Goal: Information Seeking & Learning: Learn about a topic

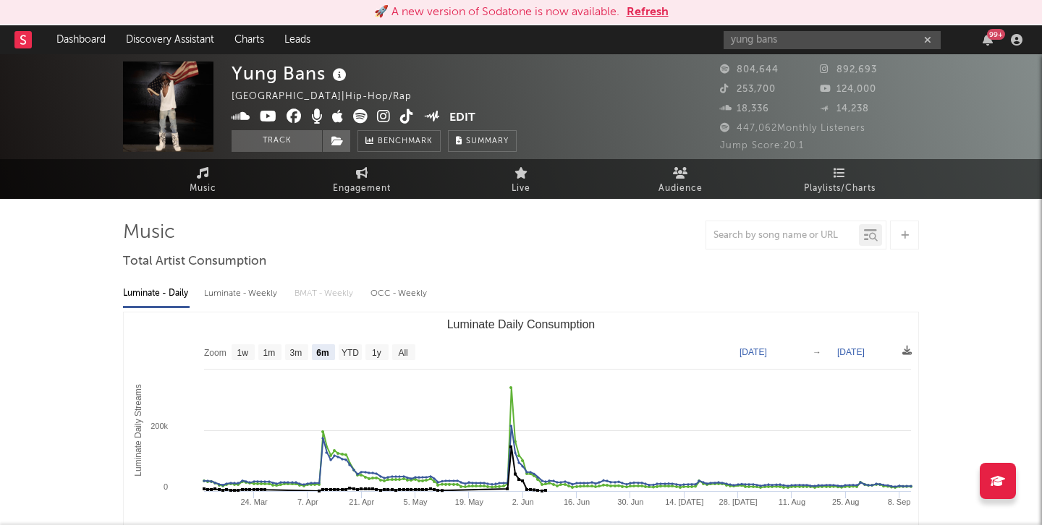
select select "6m"
click at [809, 46] on input "yung bans" at bounding box center [832, 40] width 217 height 18
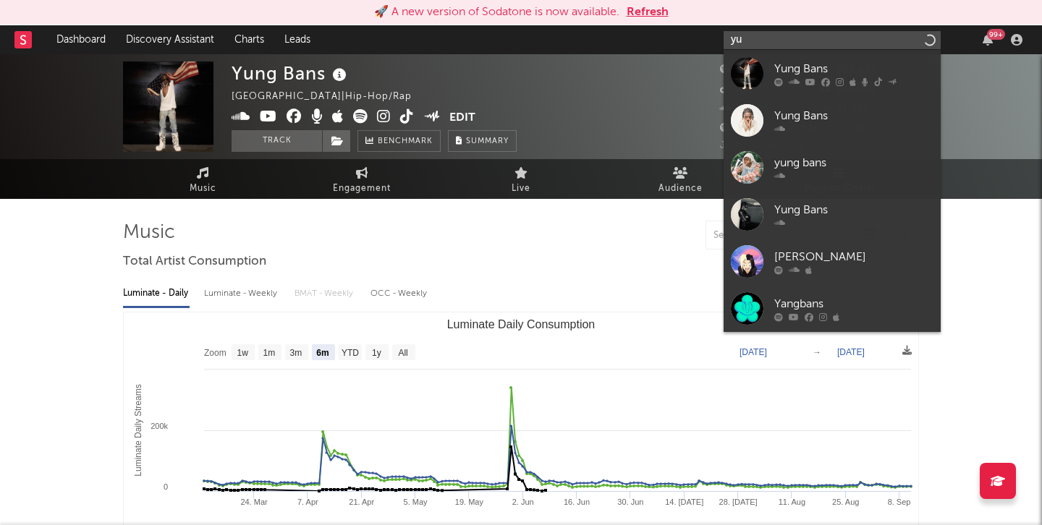
type input "y"
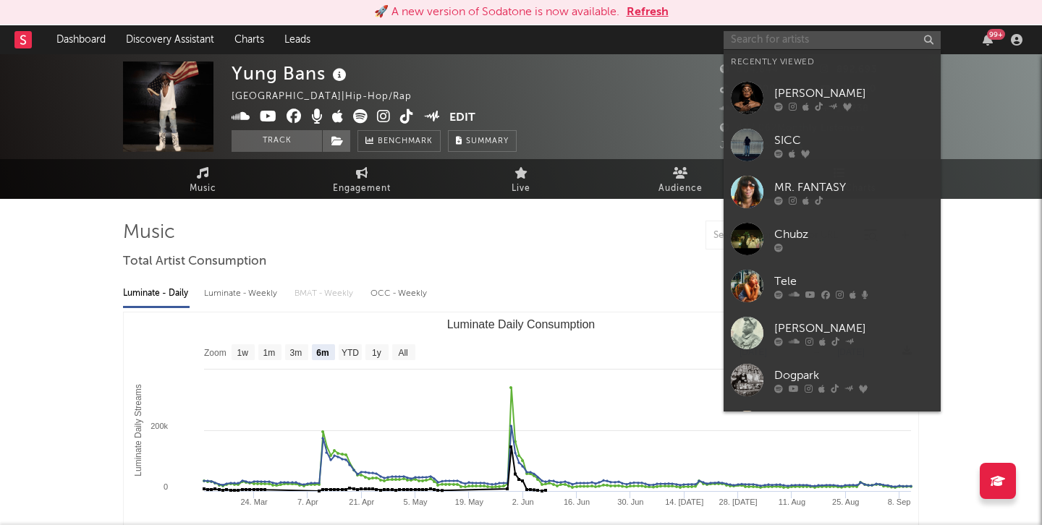
type input "k"
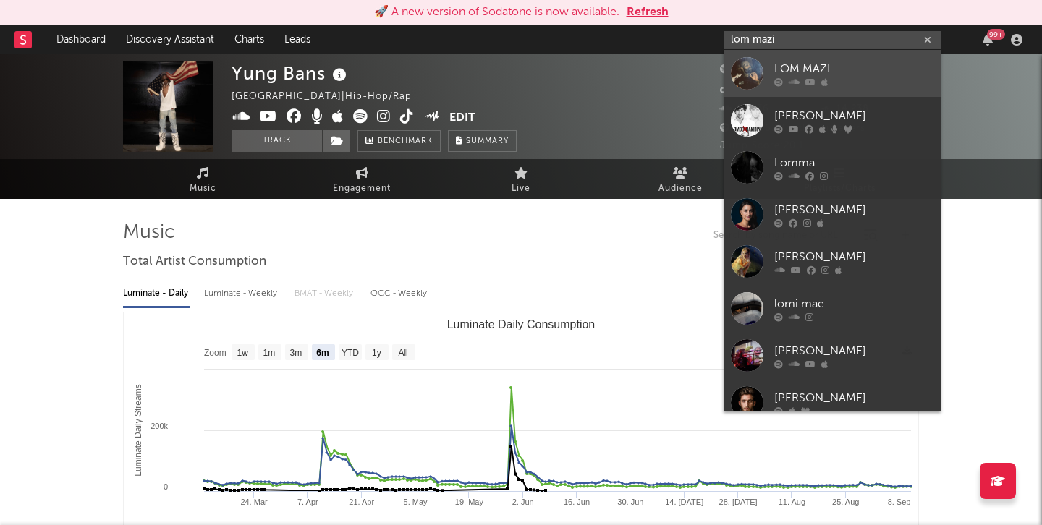
type input "lom mazi"
click at [801, 69] on div "LOM MAZI" at bounding box center [853, 68] width 159 height 17
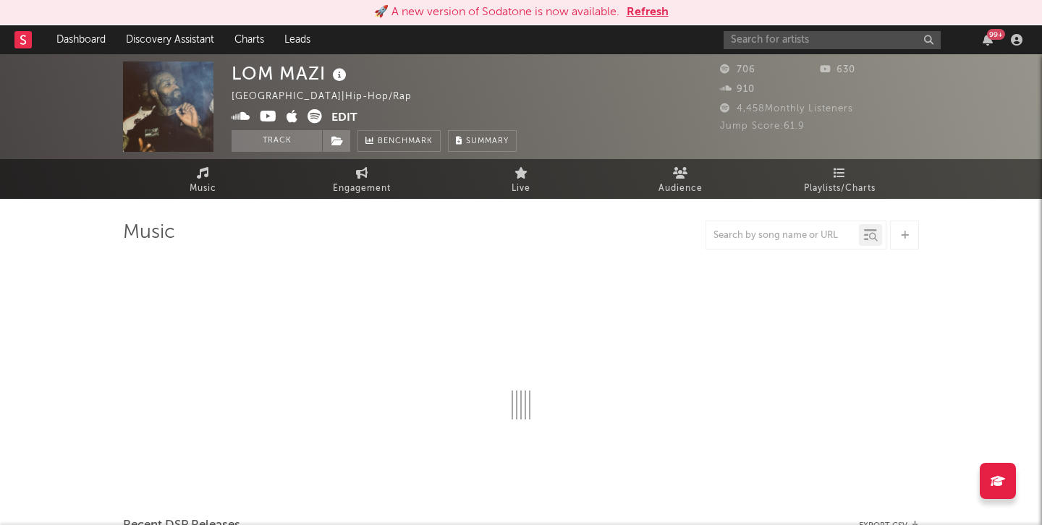
select select "6m"
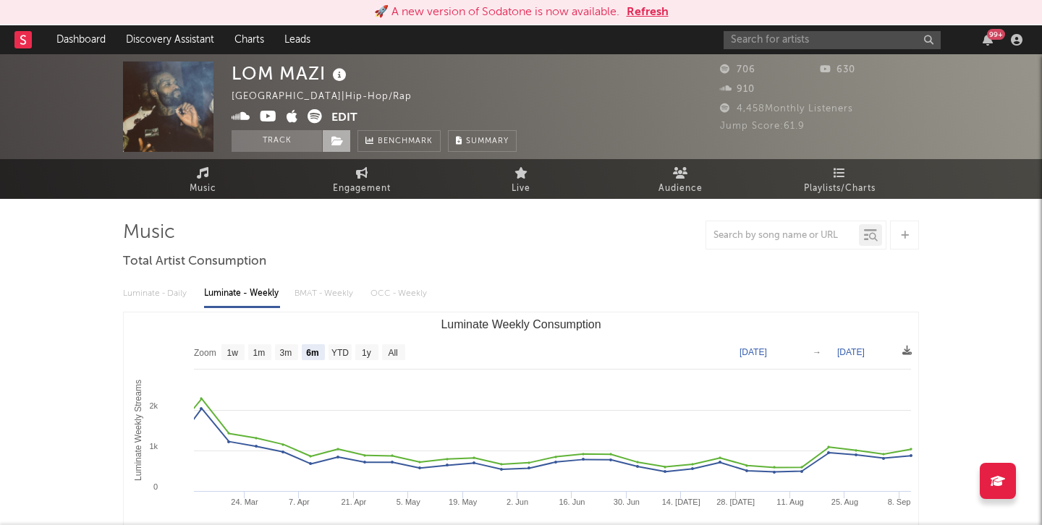
click at [341, 144] on icon at bounding box center [337, 141] width 12 height 10
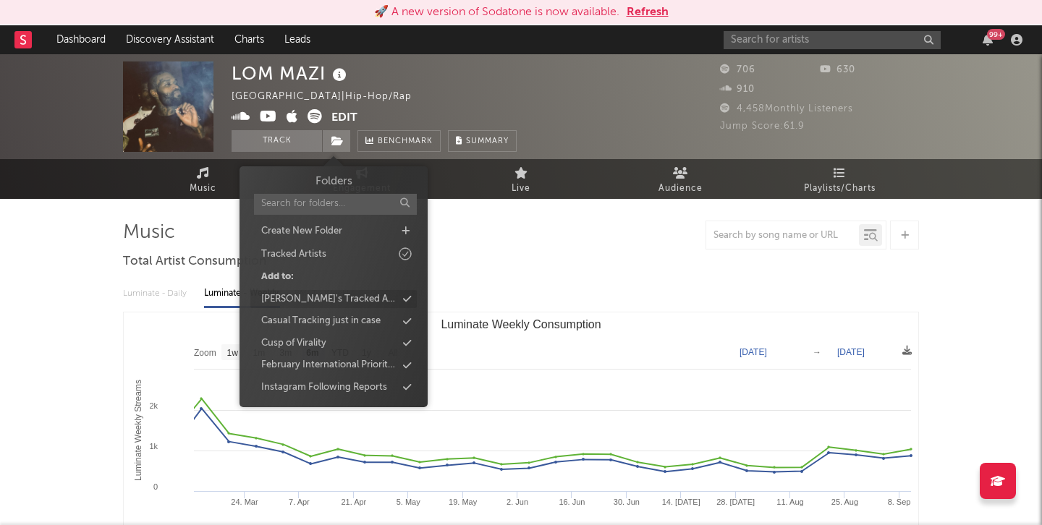
click at [330, 300] on div "[PERSON_NAME]'s Tracked Artists" at bounding box center [328, 299] width 135 height 14
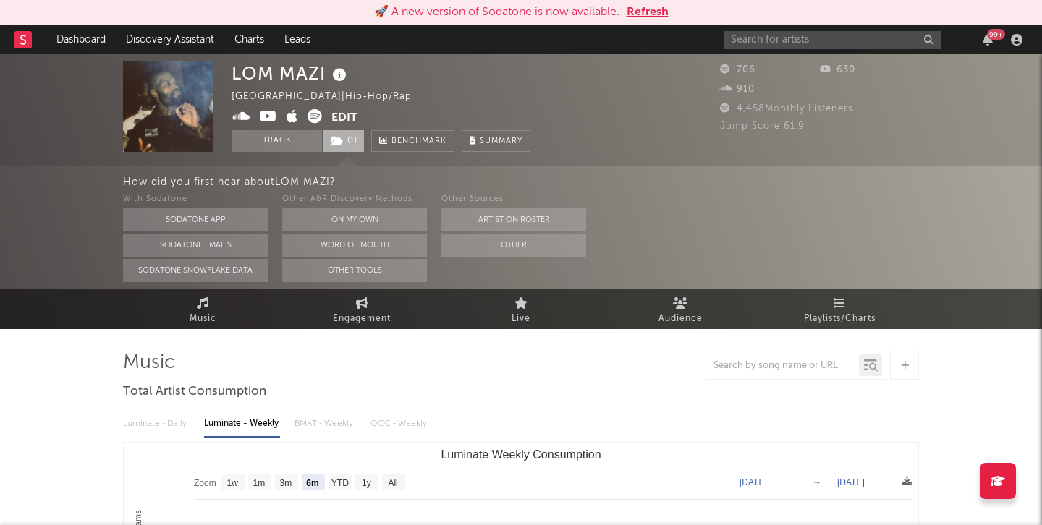
click at [346, 139] on span "( 1 )" at bounding box center [343, 141] width 43 height 22
click at [85, 33] on link "Dashboard" at bounding box center [80, 39] width 69 height 29
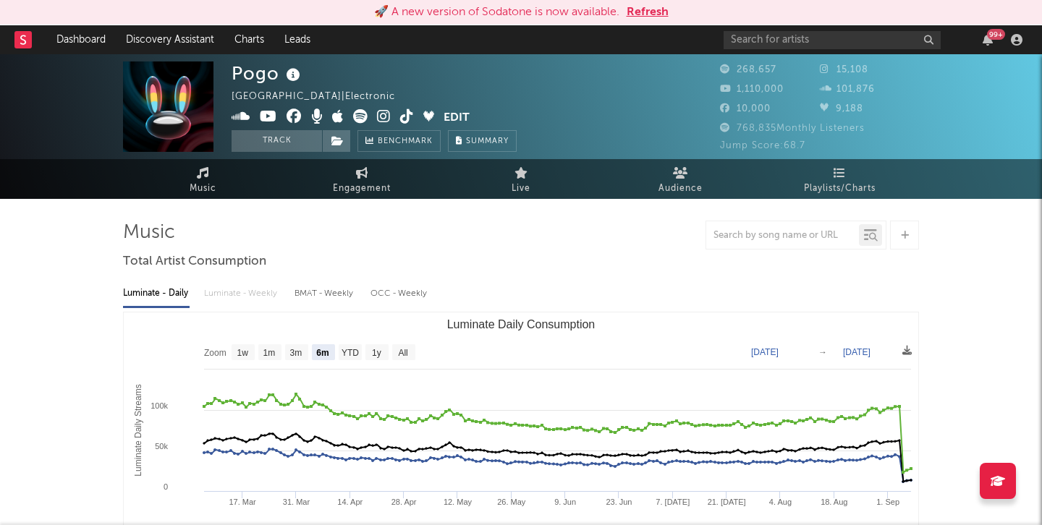
select select "6m"
click at [22, 40] on icon at bounding box center [23, 39] width 6 height 9
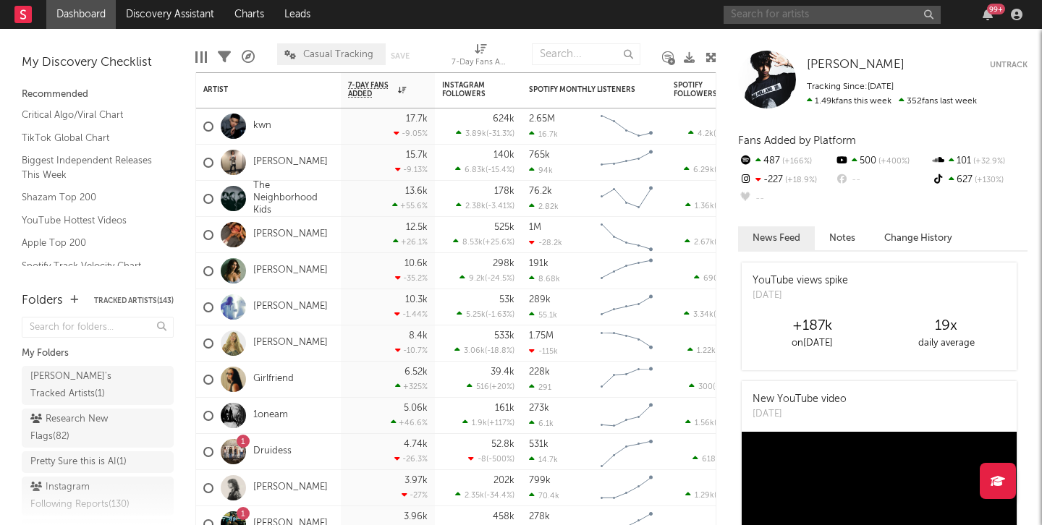
click at [776, 16] on input "text" at bounding box center [832, 15] width 217 height 18
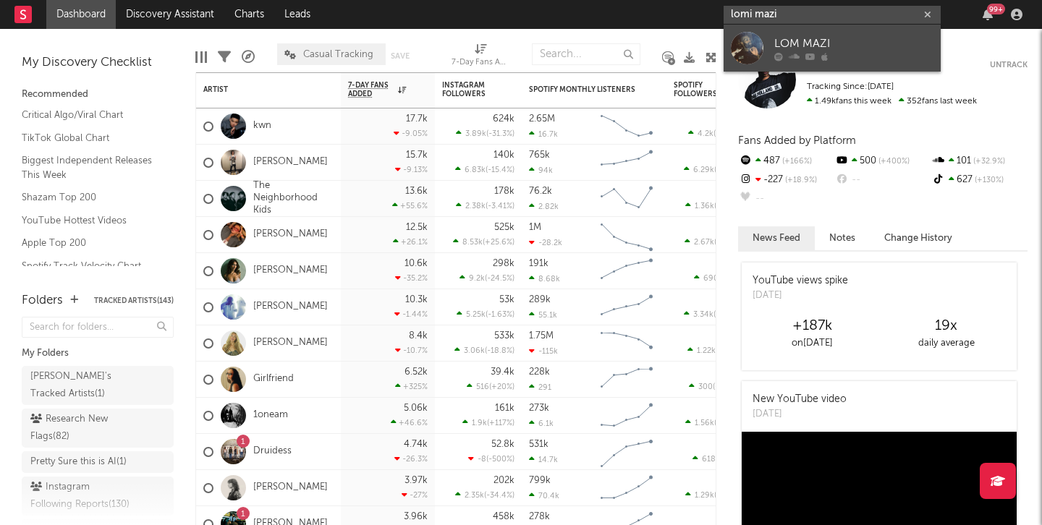
type input "lomi mazi"
click at [821, 56] on icon at bounding box center [824, 56] width 7 height 9
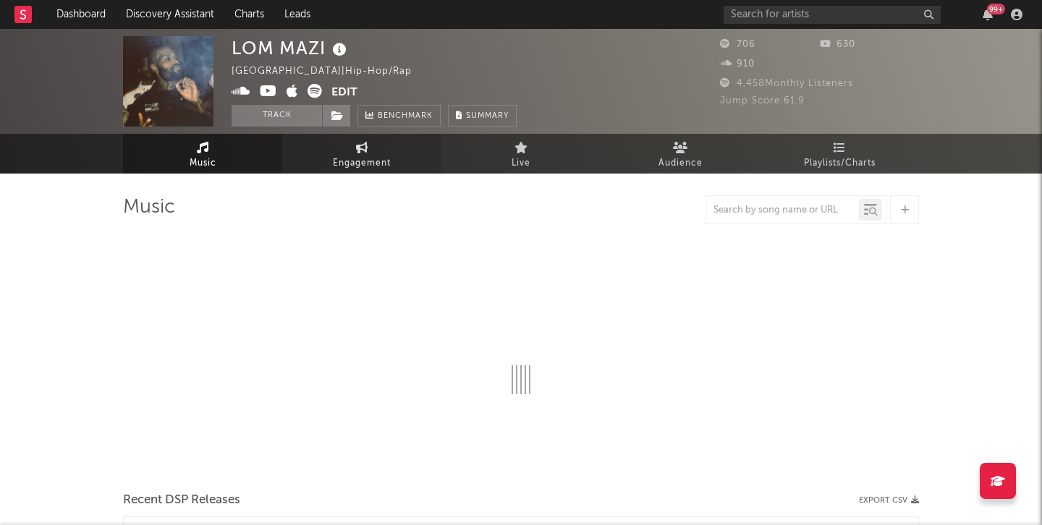
select select "6m"
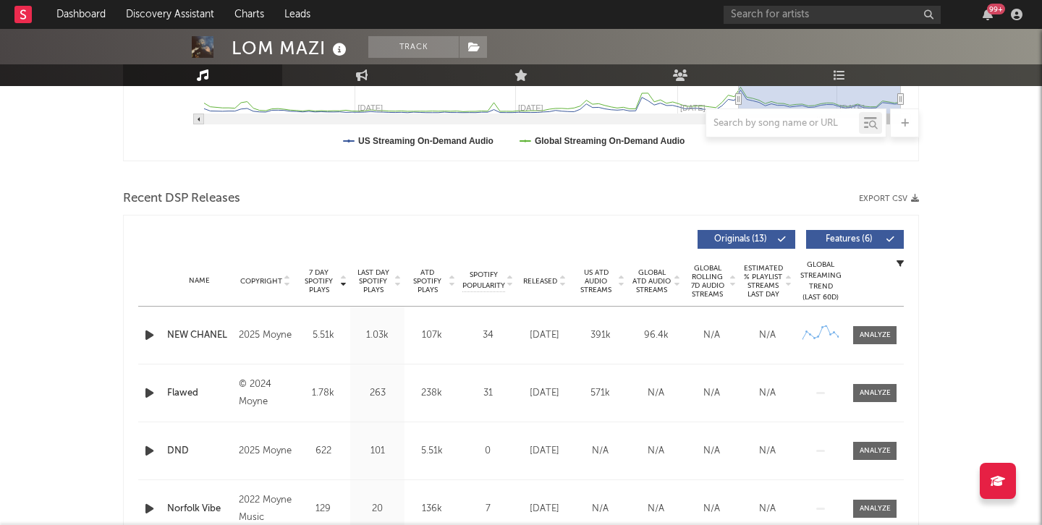
scroll to position [543, 0]
